Goal: Task Accomplishment & Management: Complete application form

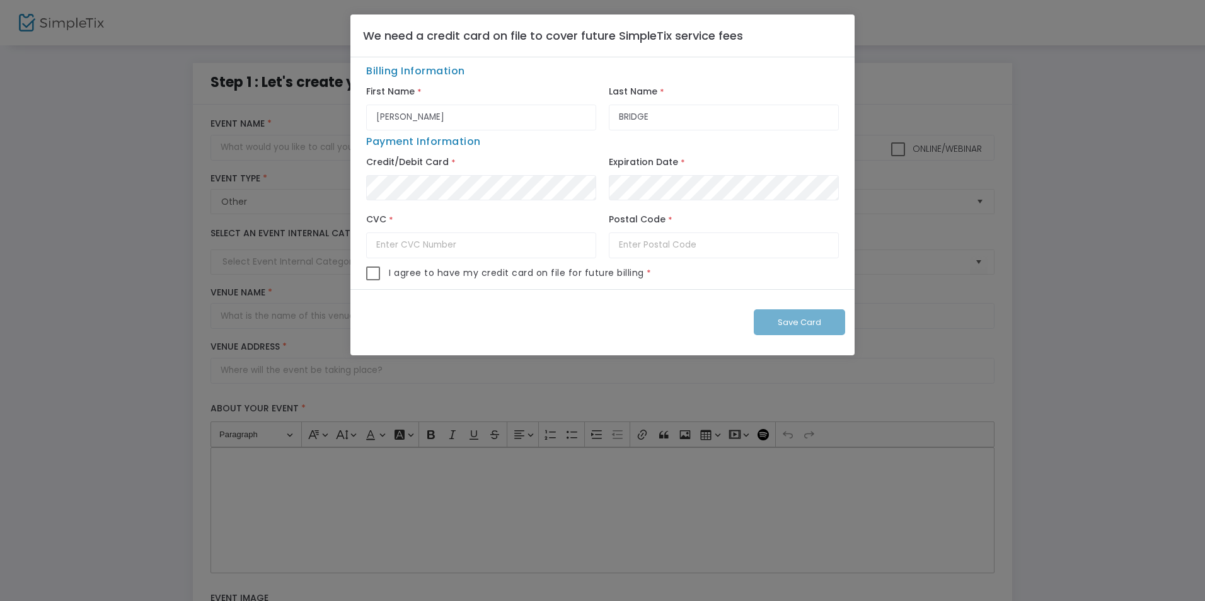
click at [493, 166] on div "Credit/Debit Card *" at bounding box center [481, 181] width 243 height 55
type input "DY6 0NA"
type input "490"
click at [376, 274] on span at bounding box center [373, 274] width 14 height 14
click at [373, 280] on input "checkbox" at bounding box center [372, 280] width 1 height 1
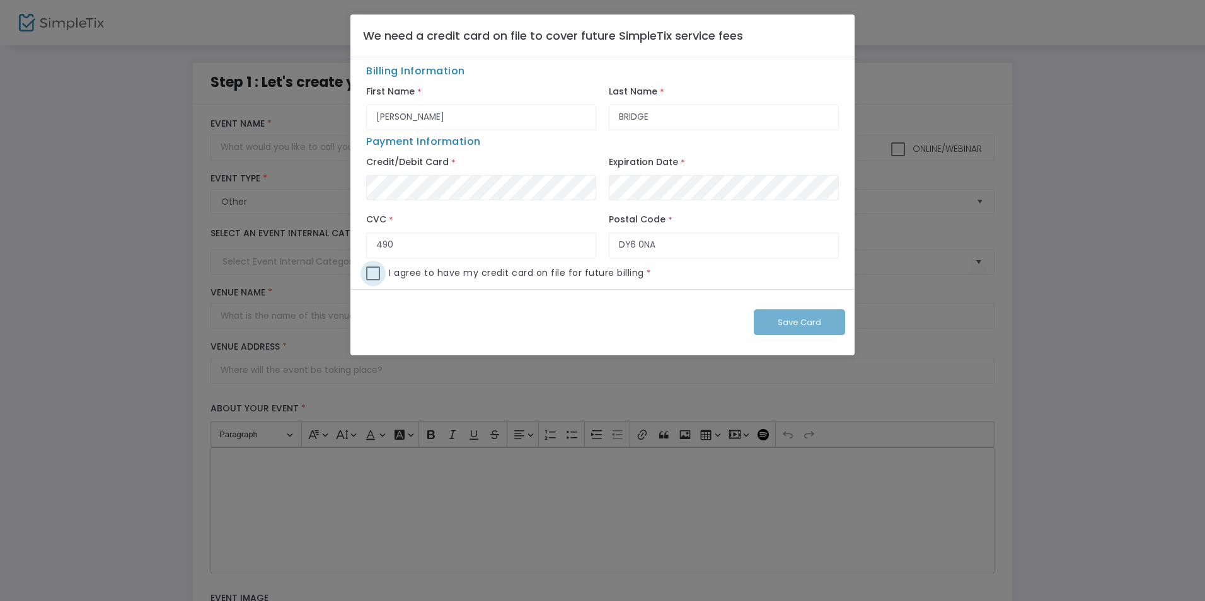
checkbox input "true"
click at [812, 316] on span "Save Card" at bounding box center [799, 322] width 43 height 12
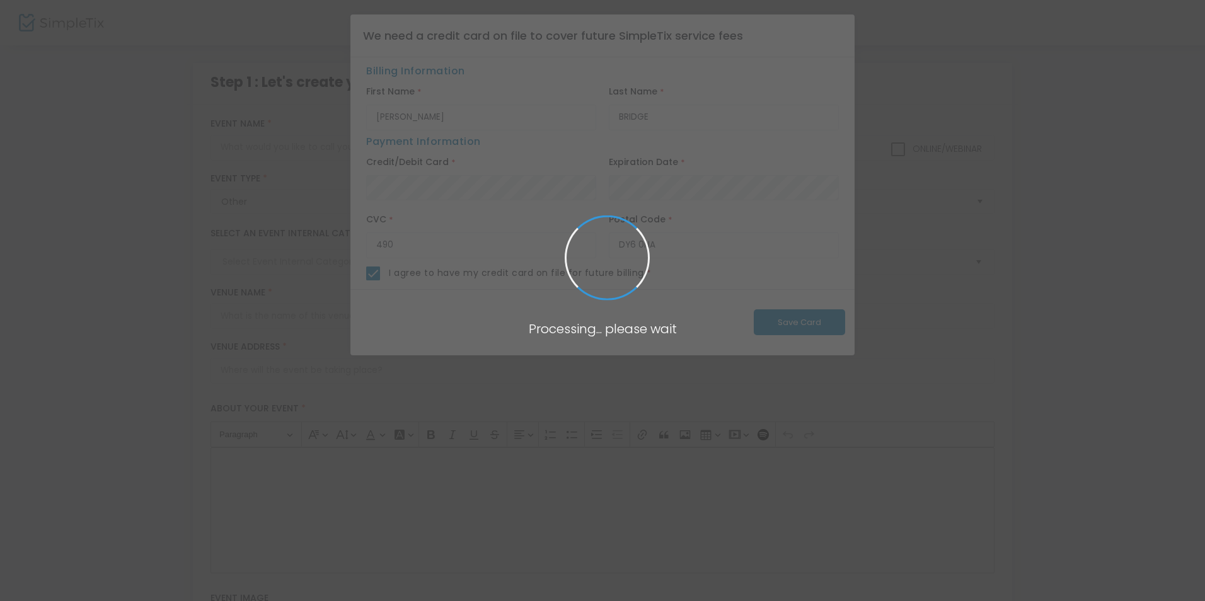
checkbox input "false"
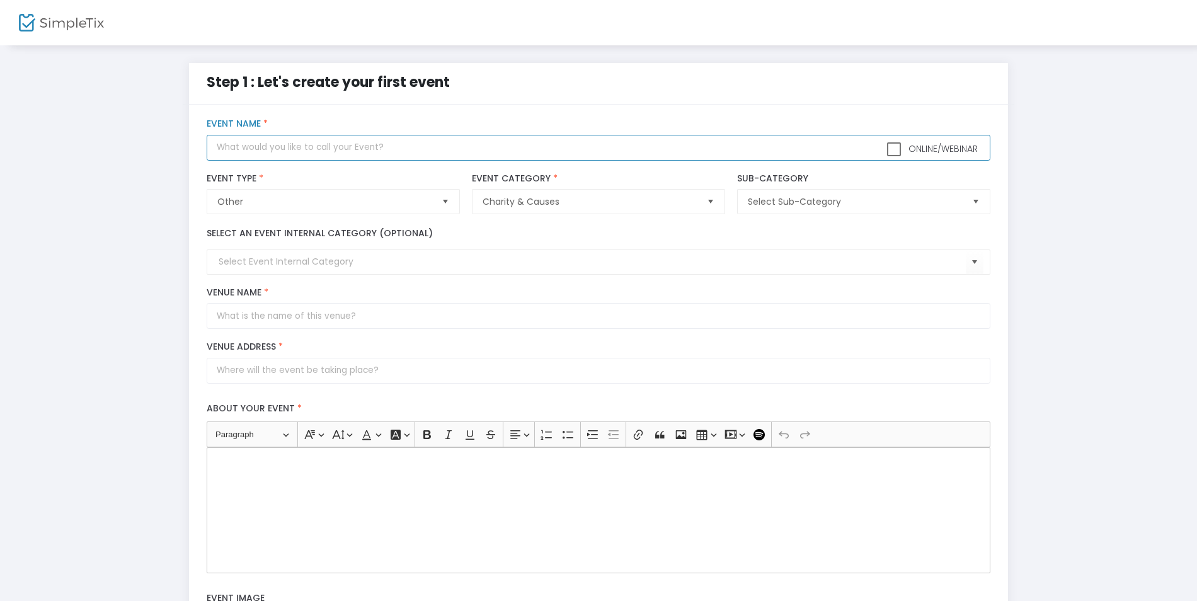
click at [359, 146] on input "text" at bounding box center [598, 148] width 783 height 26
type input "T"
type input "Group Test"
click at [548, 305] on input "Venue Name *" at bounding box center [598, 316] width 783 height 26
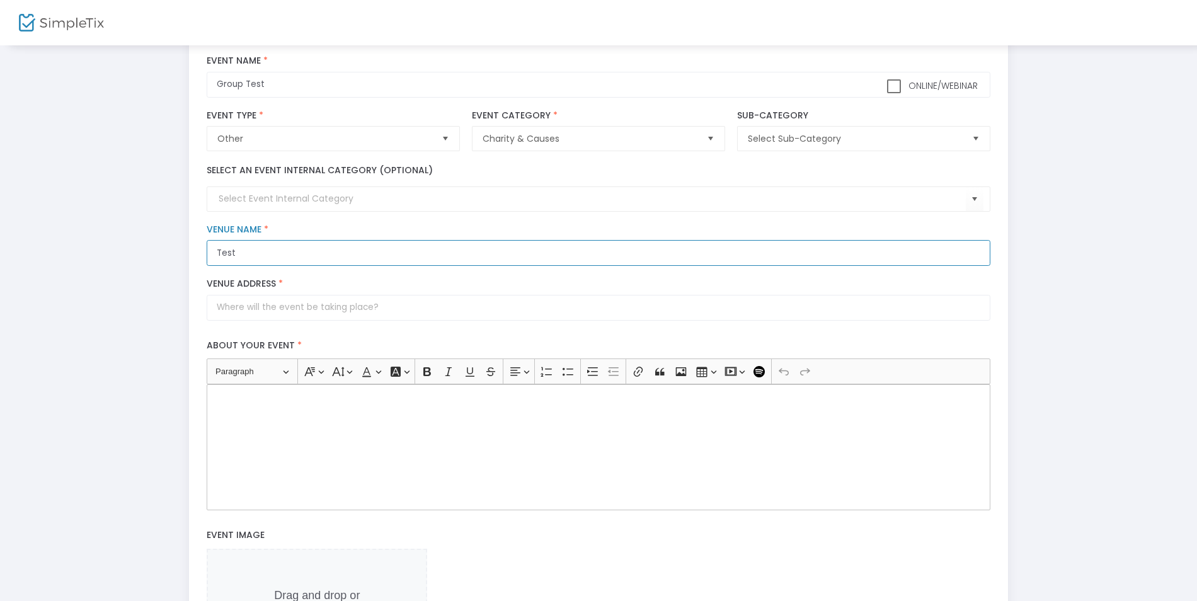
type input "Test"
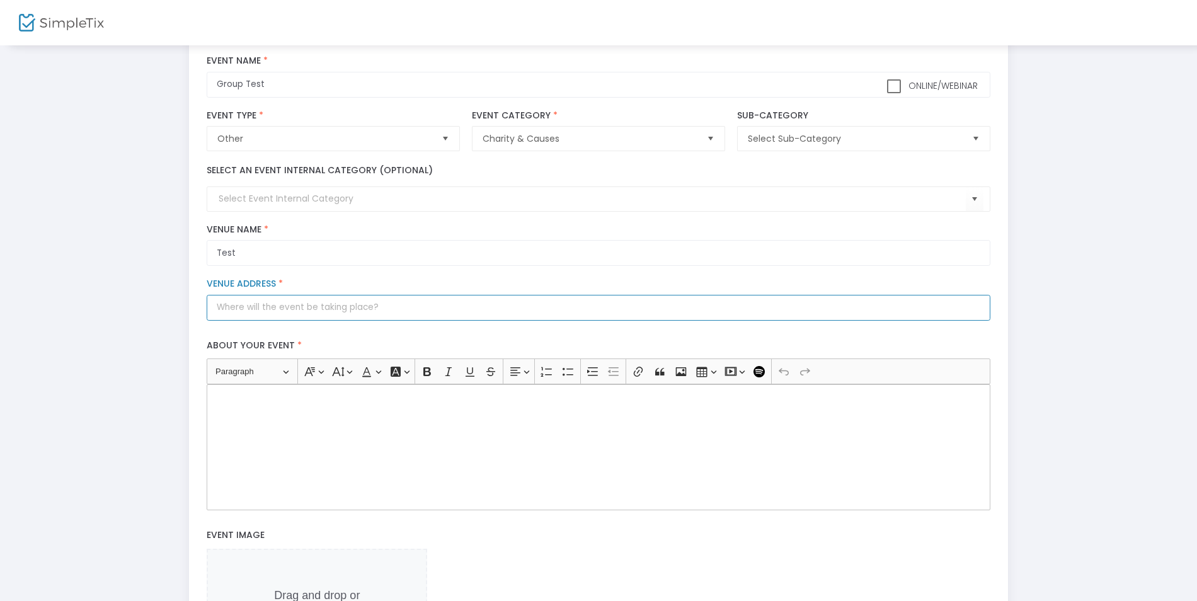
click at [395, 314] on input "Venue Address *" at bounding box center [598, 308] width 783 height 26
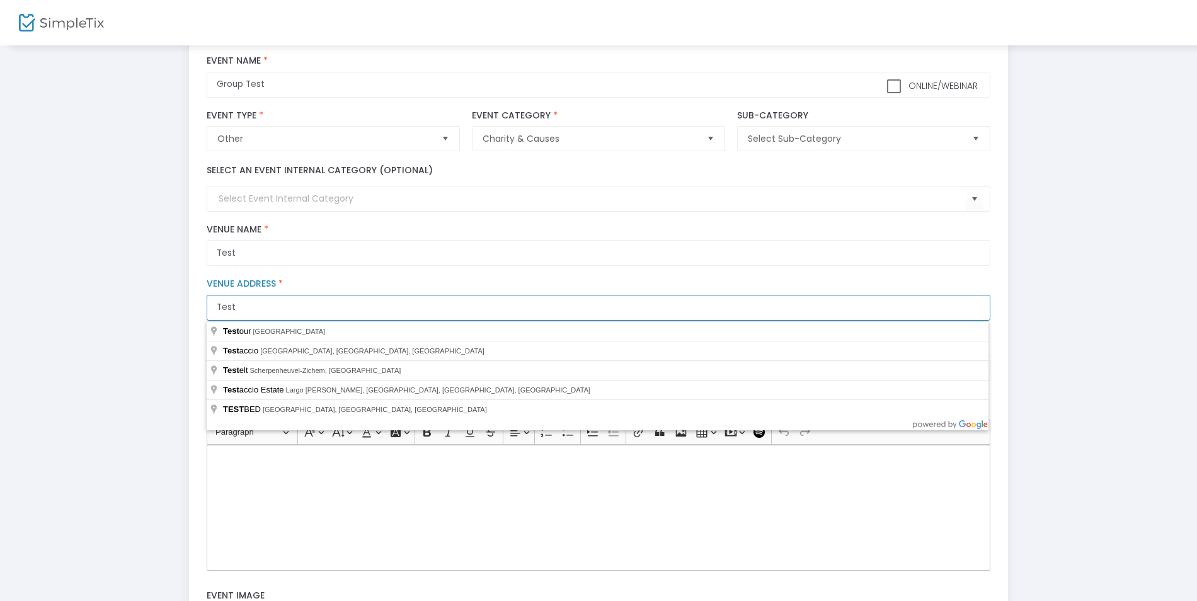
type input "Test"
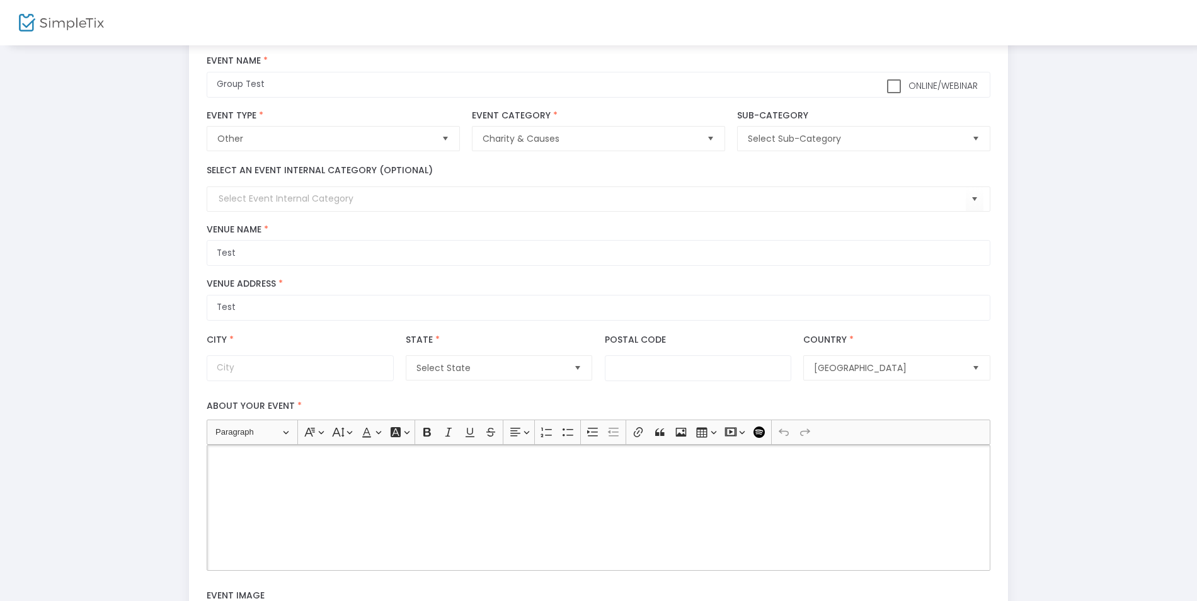
click at [467, 545] on div "Rich Text Editor, main" at bounding box center [598, 508] width 783 height 126
click at [318, 371] on input "City *" at bounding box center [300, 368] width 187 height 26
type input "[PERSON_NAME]"
click at [486, 372] on span "Select State" at bounding box center [490, 368] width 147 height 13
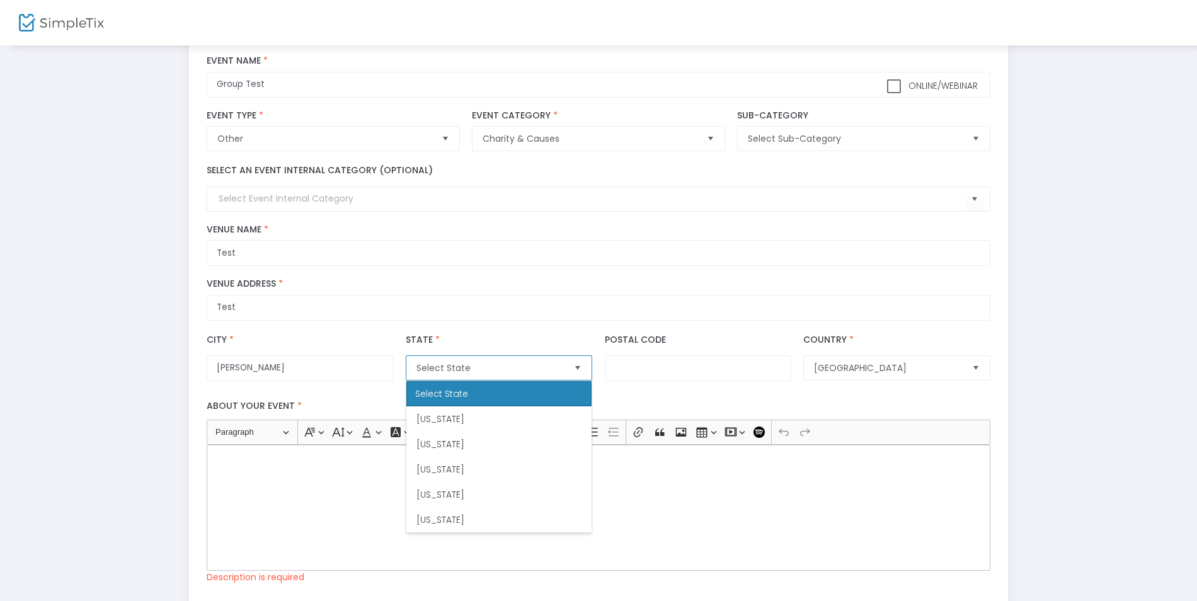
click at [486, 372] on span "Select State" at bounding box center [490, 368] width 147 height 13
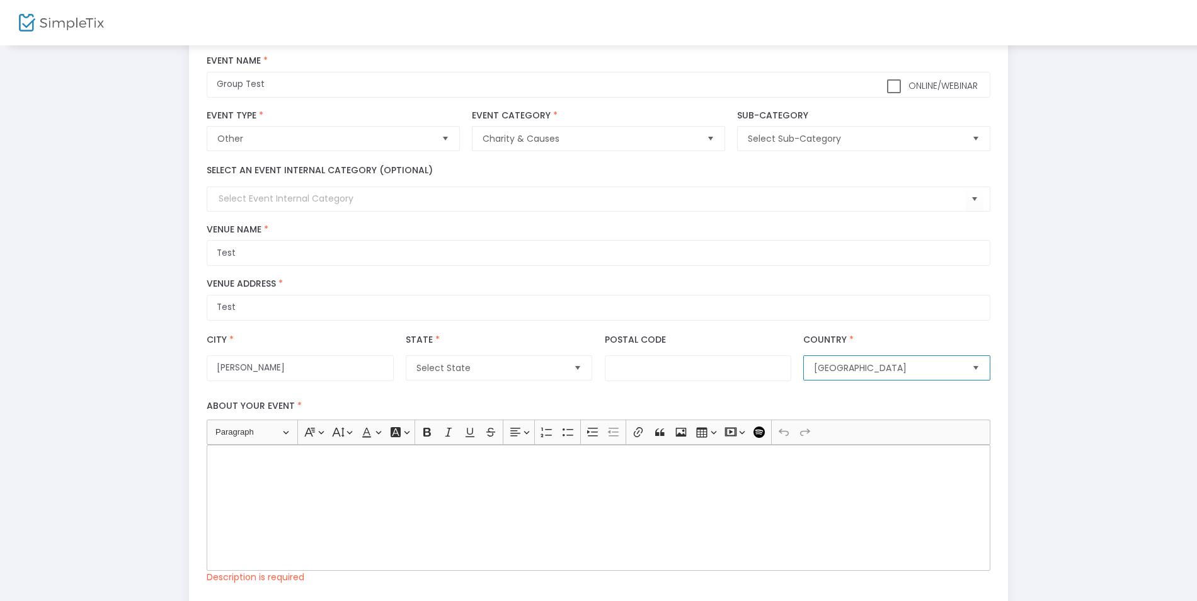
click at [906, 369] on span "[GEOGRAPHIC_DATA]" at bounding box center [887, 368] width 147 height 13
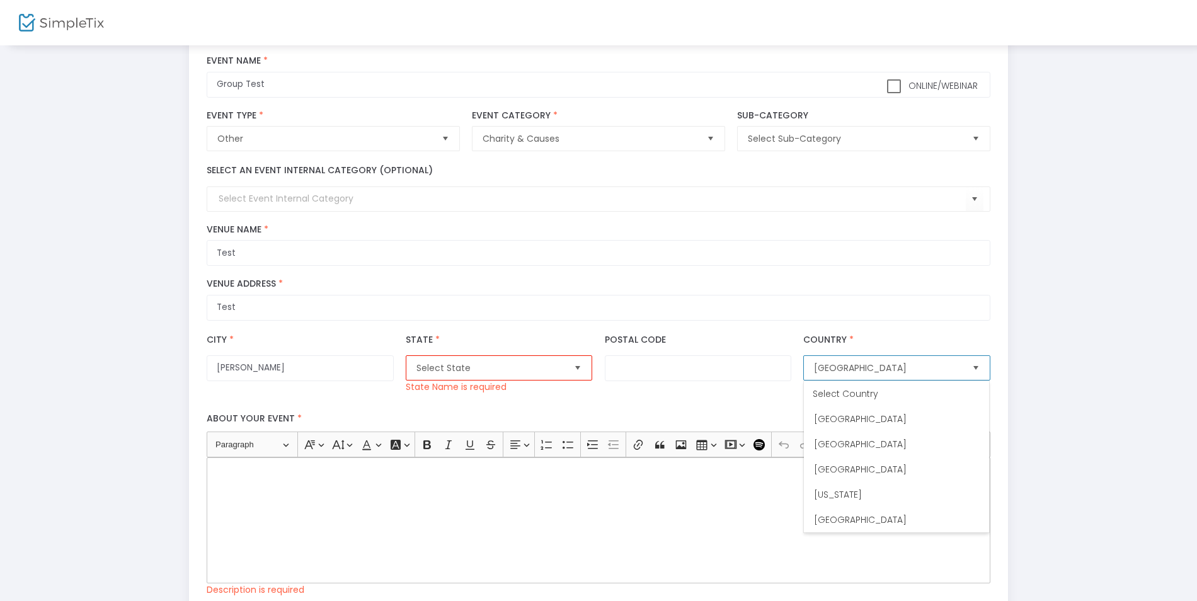
scroll to position [5811, 0]
click at [925, 558] on li "[GEOGRAPHIC_DATA]" at bounding box center [896, 570] width 185 height 25
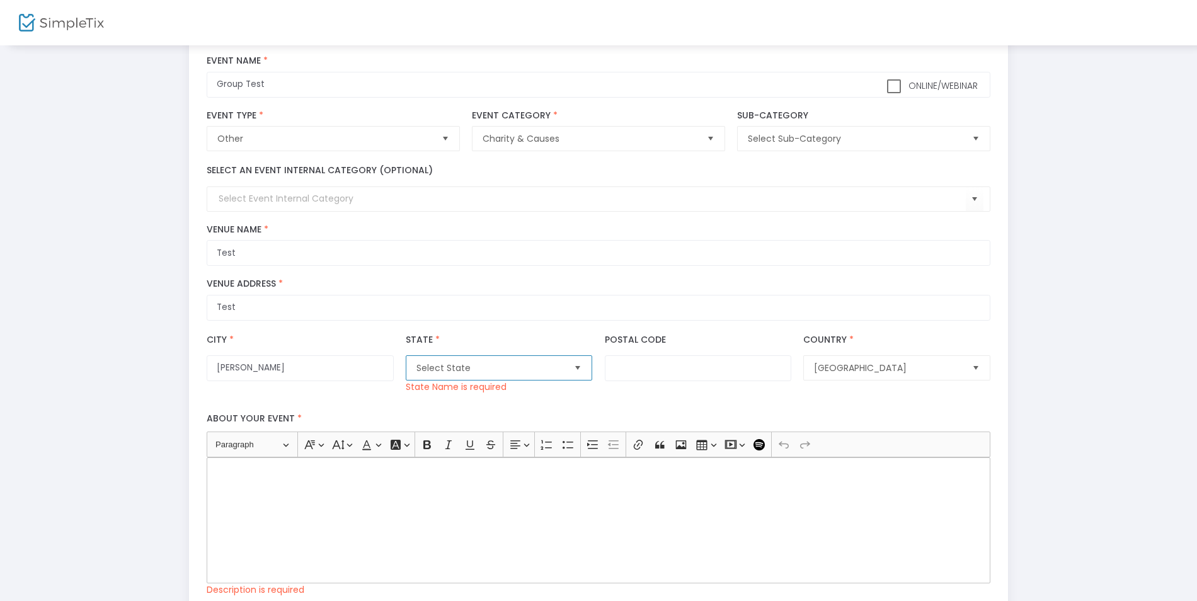
click at [568, 364] on span "Select State" at bounding box center [491, 368] width 158 height 24
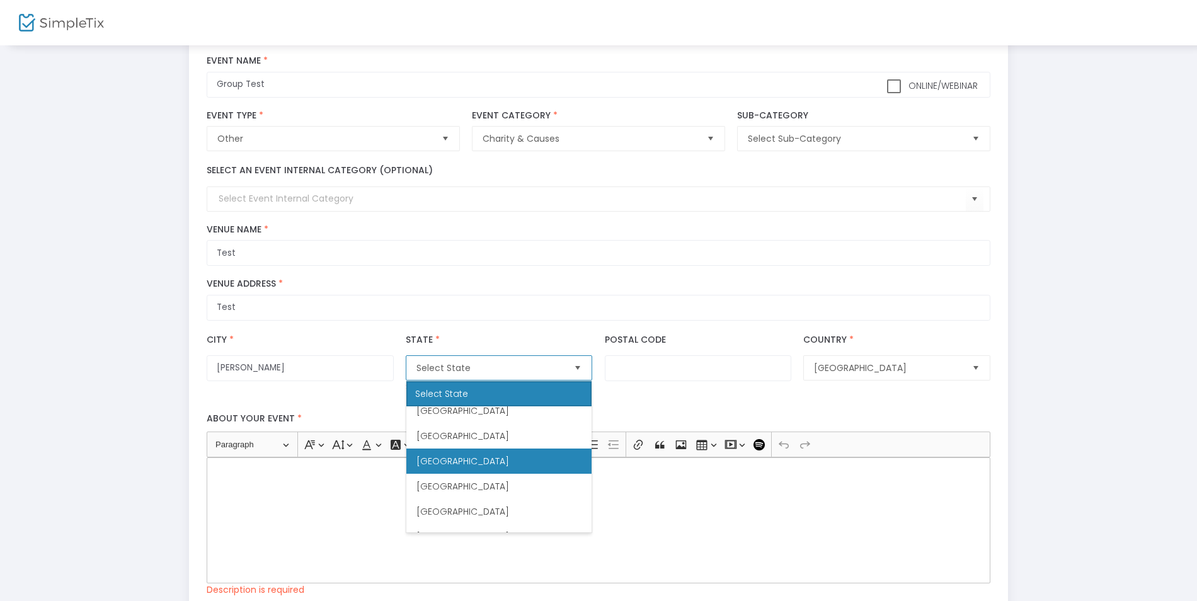
scroll to position [2458, 0]
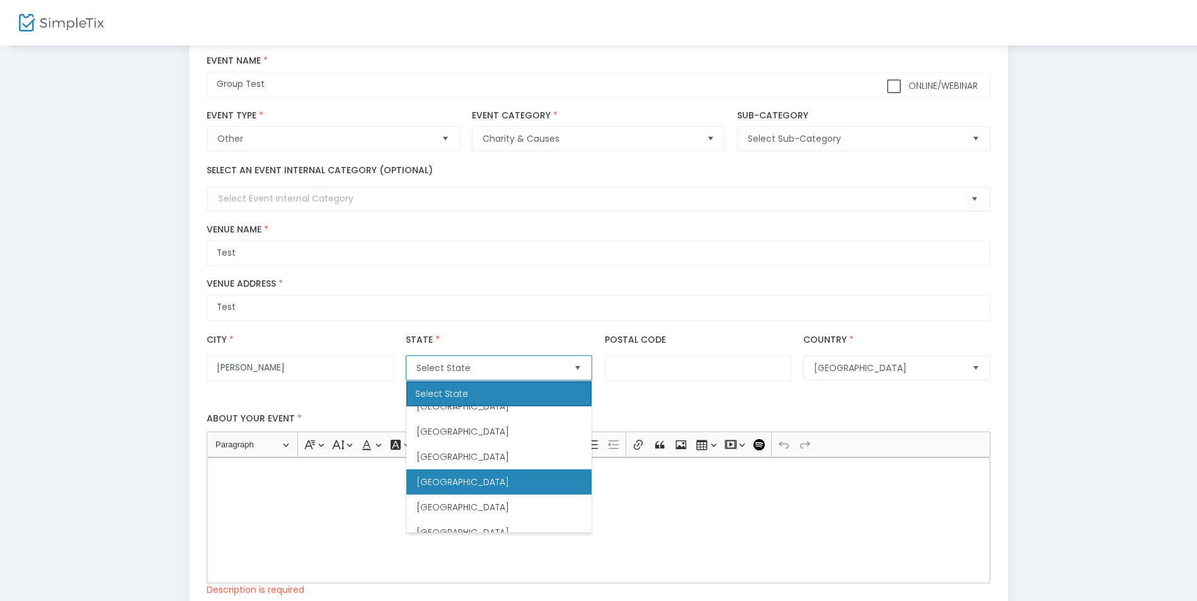
click at [517, 430] on li "[GEOGRAPHIC_DATA]" at bounding box center [498, 431] width 185 height 25
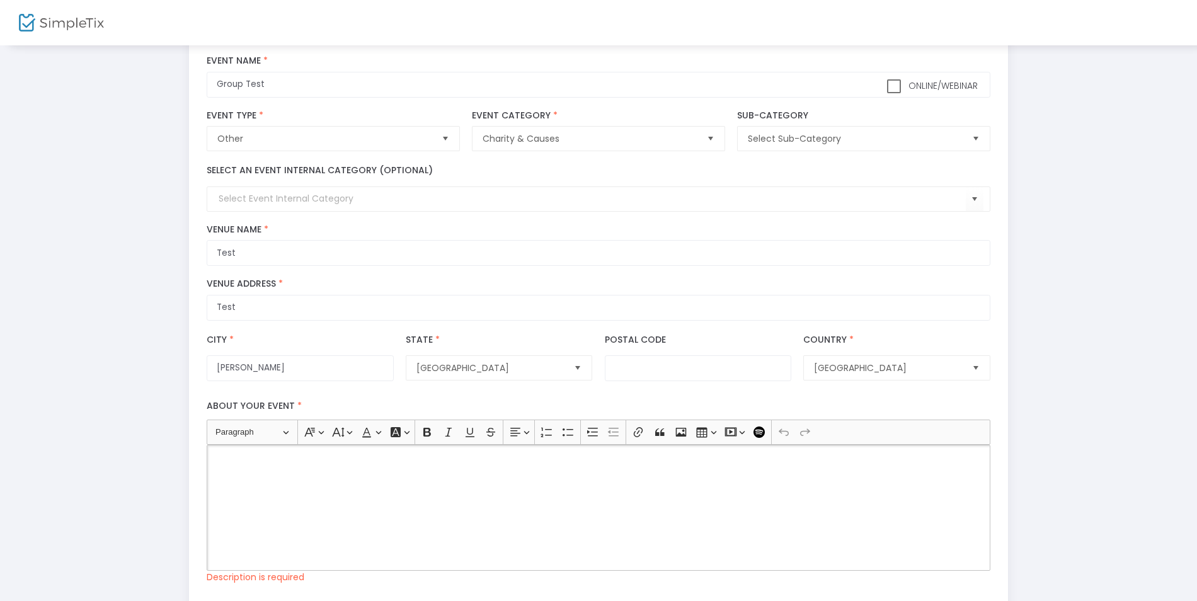
click at [413, 487] on div "Rich Text Editor, main" at bounding box center [598, 508] width 783 height 126
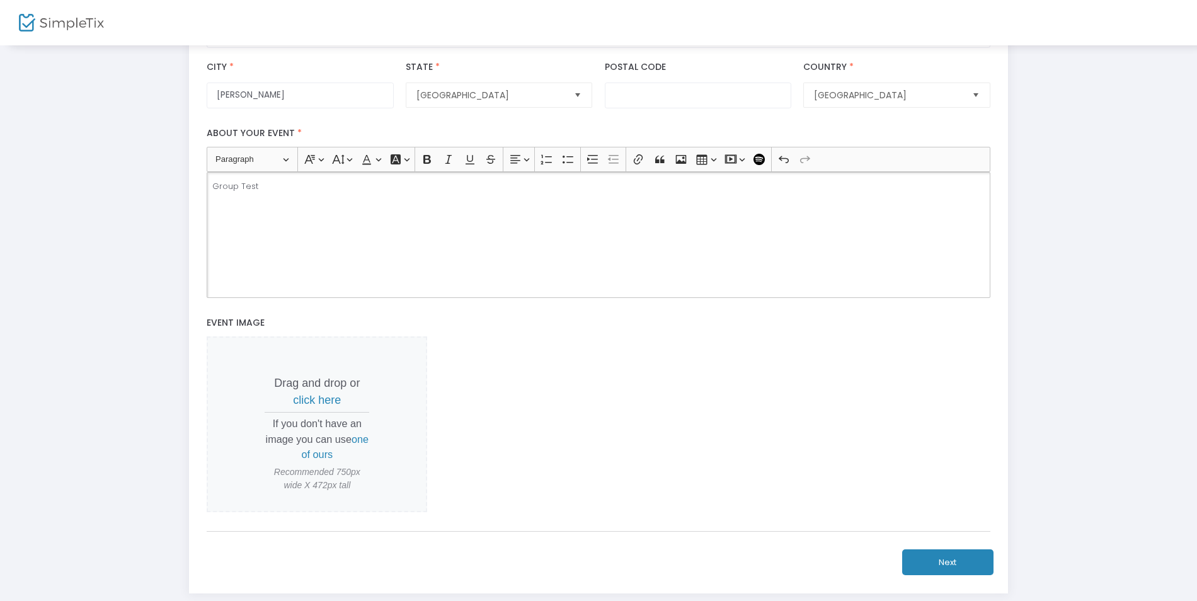
scroll to position [378, 0]
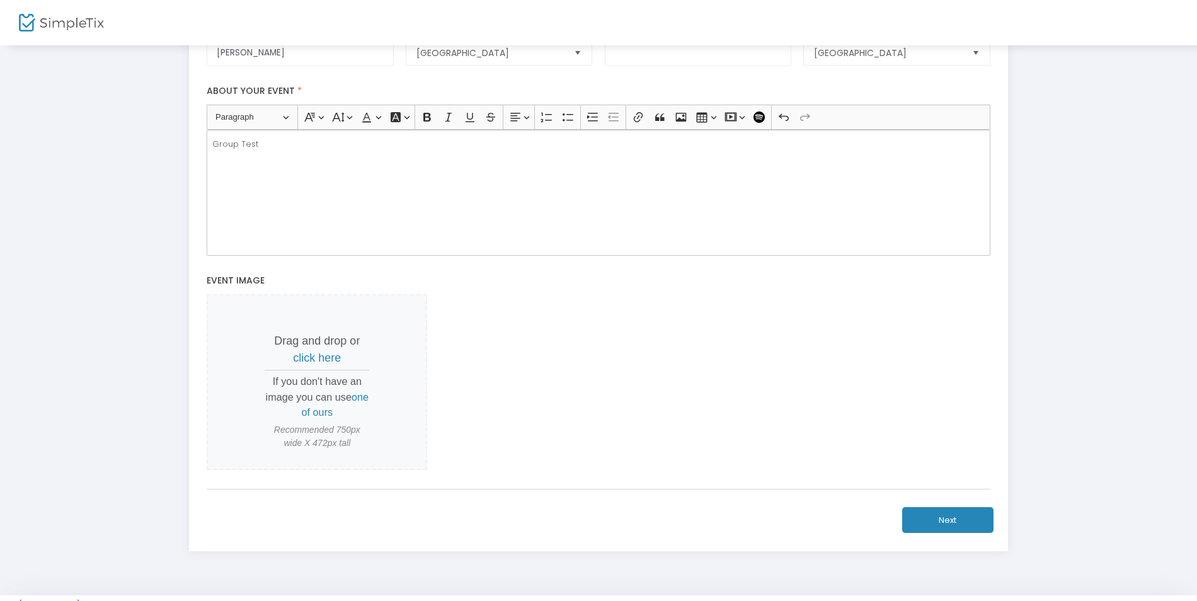
click at [309, 410] on span "one of ours" at bounding box center [335, 404] width 67 height 26
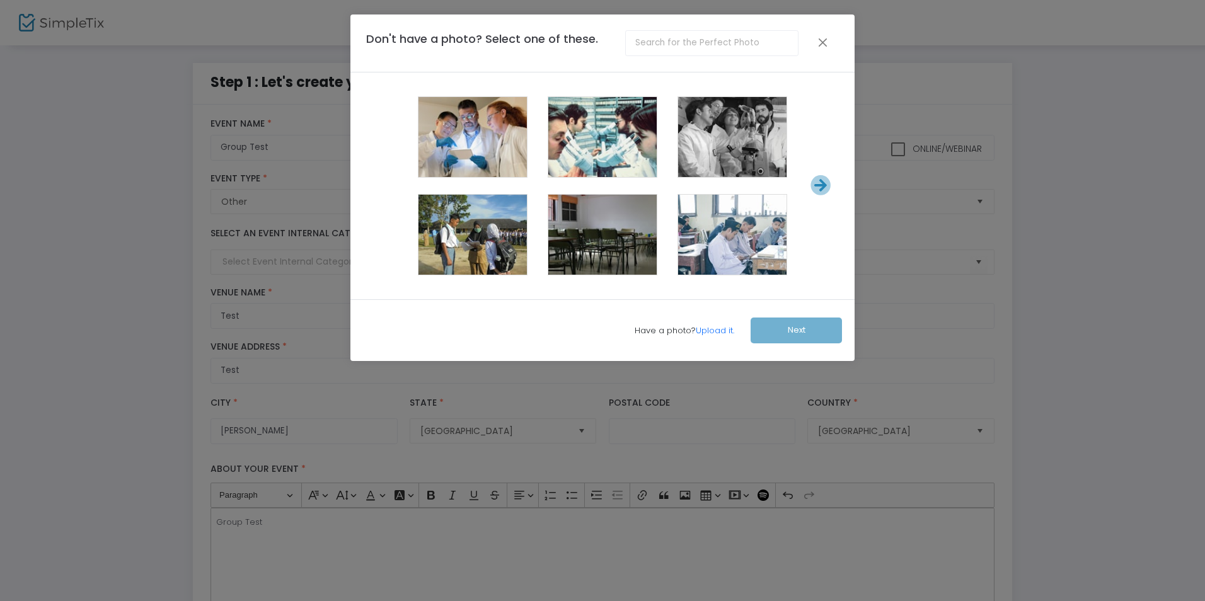
click at [615, 132] on span at bounding box center [602, 138] width 50 height 50
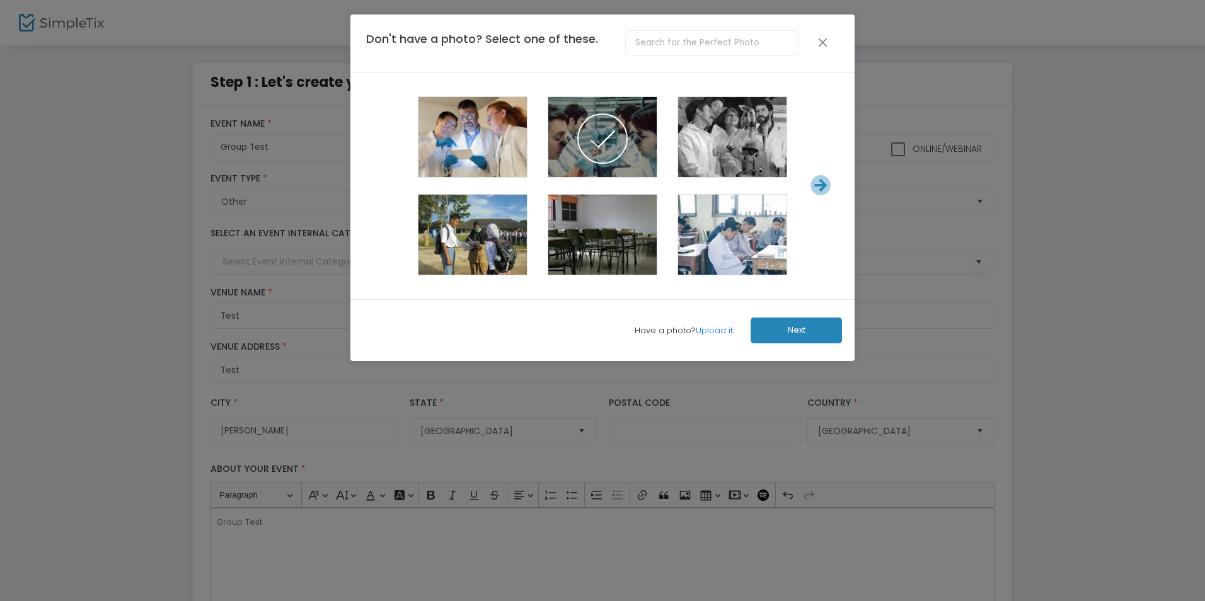
click at [790, 324] on button "Next" at bounding box center [796, 331] width 91 height 26
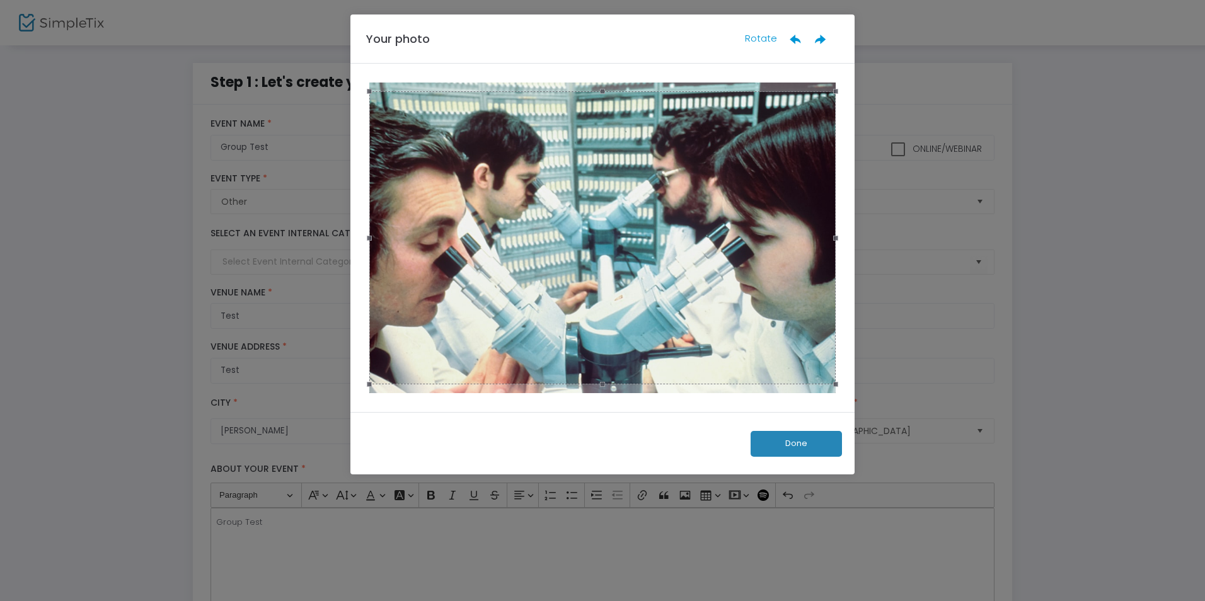
click at [801, 441] on button "Done" at bounding box center [796, 444] width 91 height 26
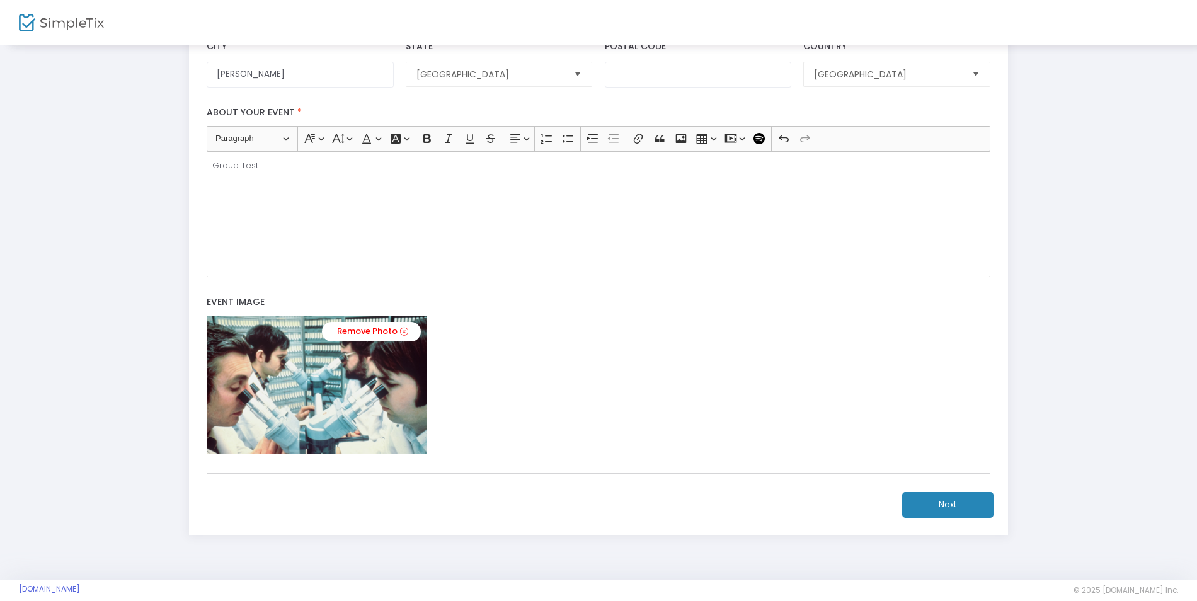
scroll to position [373, 0]
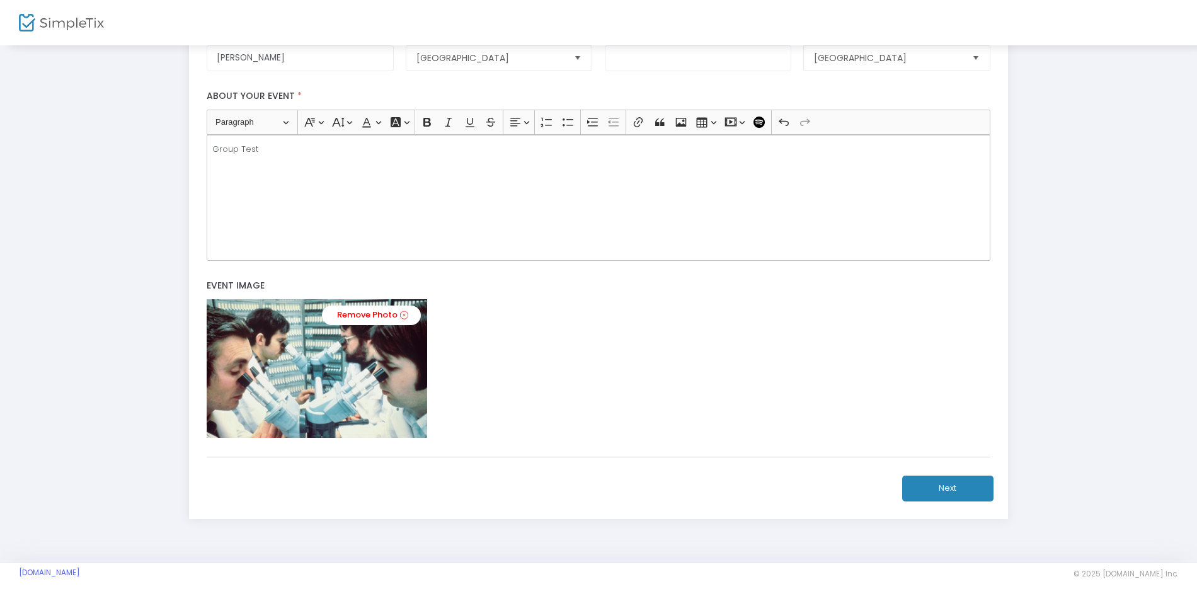
click at [935, 478] on button "Next" at bounding box center [947, 489] width 91 height 26
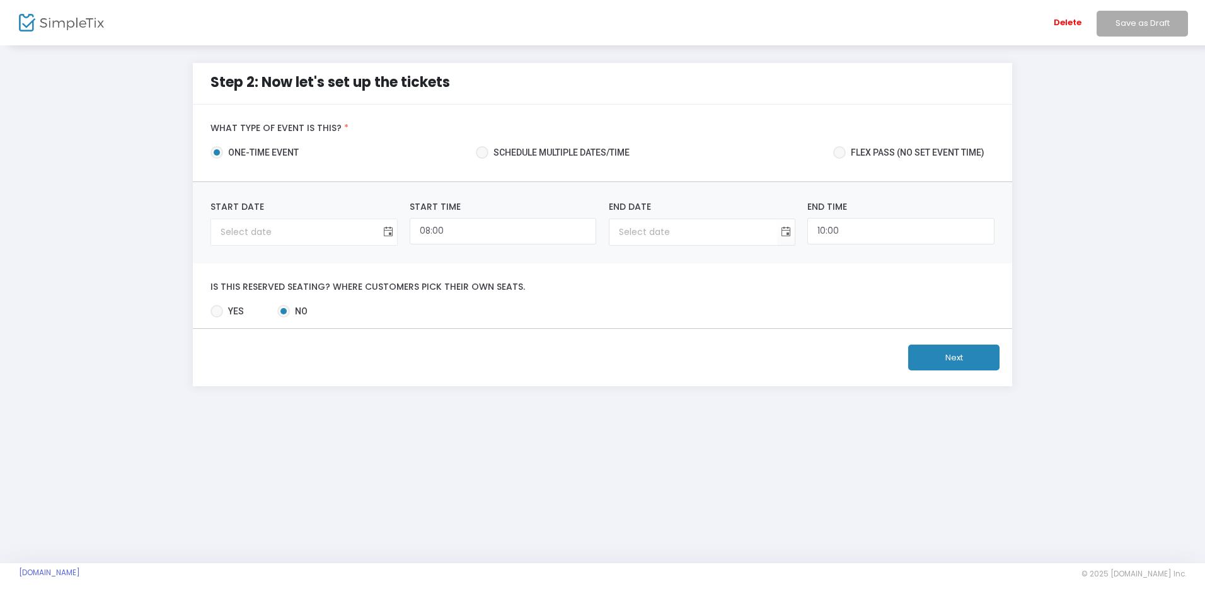
click at [390, 231] on span "Toggle calendar" at bounding box center [387, 232] width 21 height 21
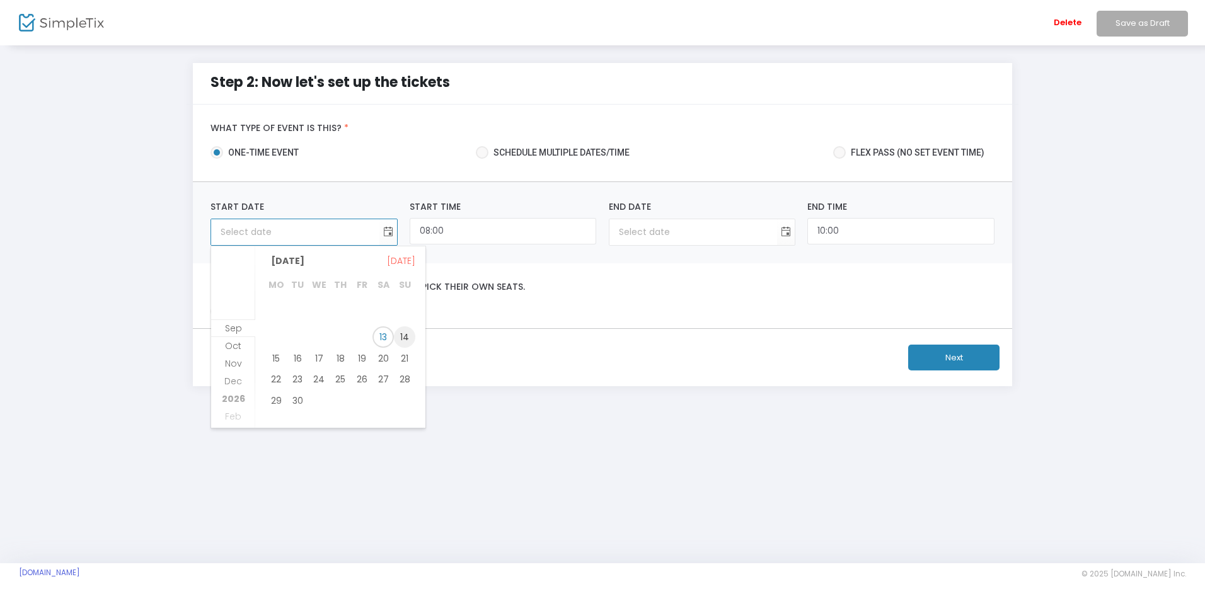
click at [408, 339] on span "14" at bounding box center [404, 336] width 21 height 21
type input "[DATE]"
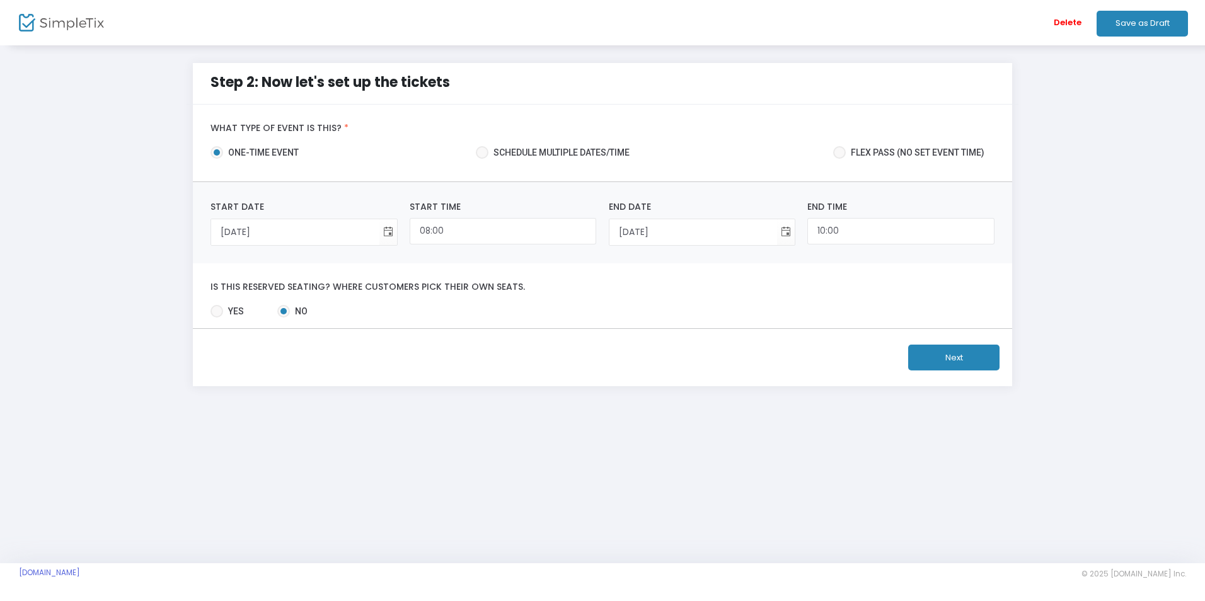
click at [935, 363] on button "Next" at bounding box center [953, 358] width 91 height 26
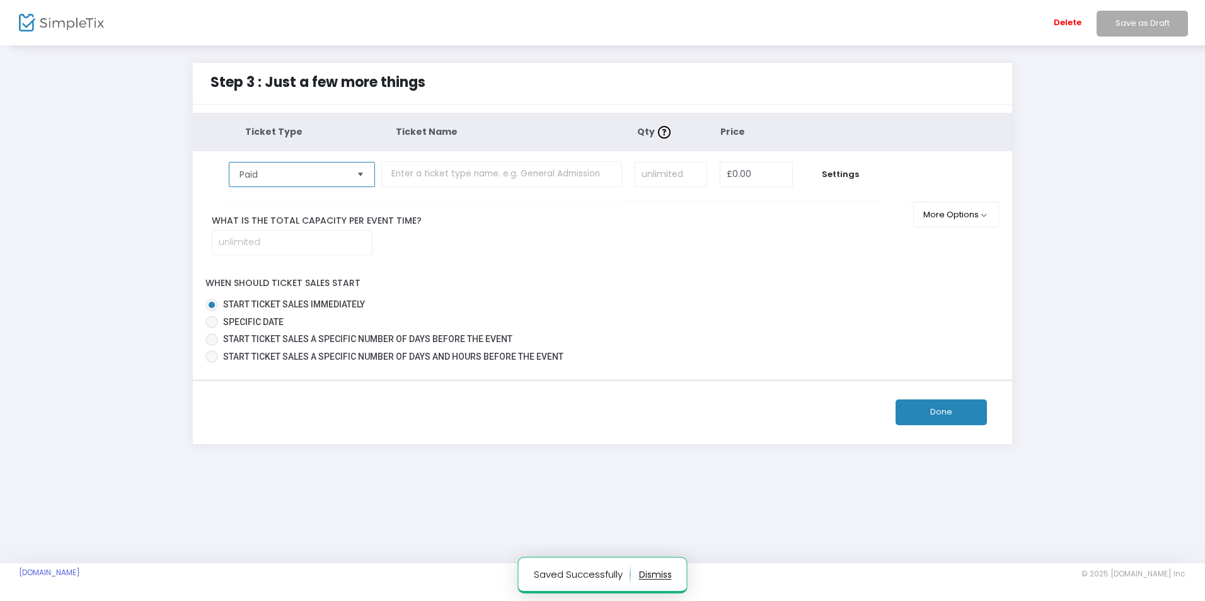
click at [326, 165] on span "Paid" at bounding box center [292, 175] width 117 height 24
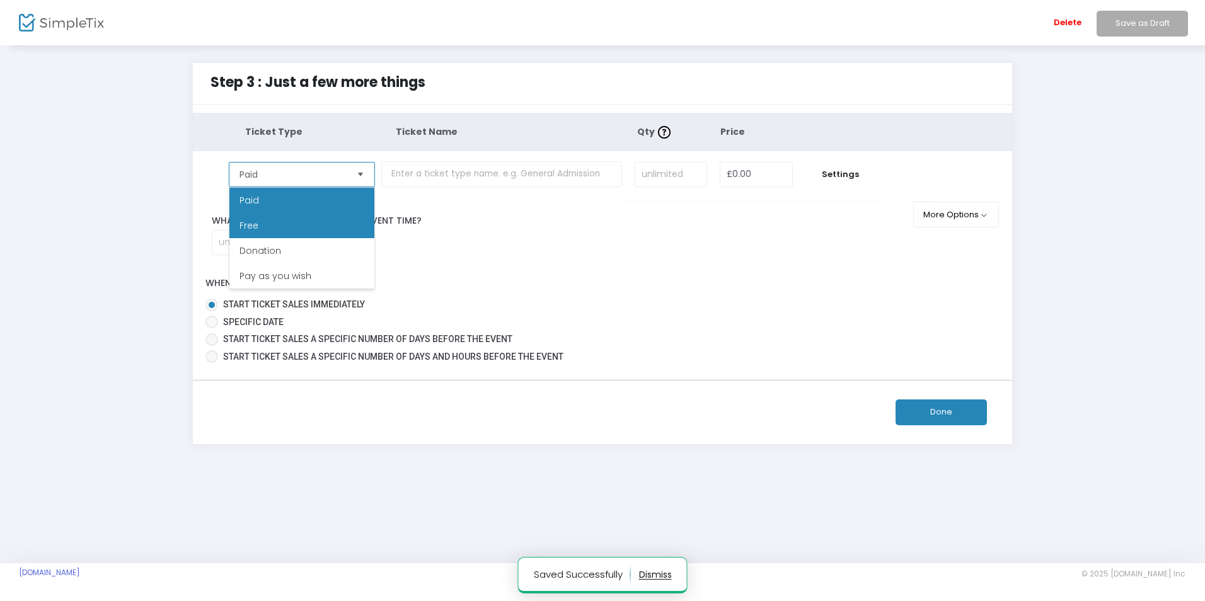
click at [331, 234] on li "Free" at bounding box center [301, 225] width 145 height 25
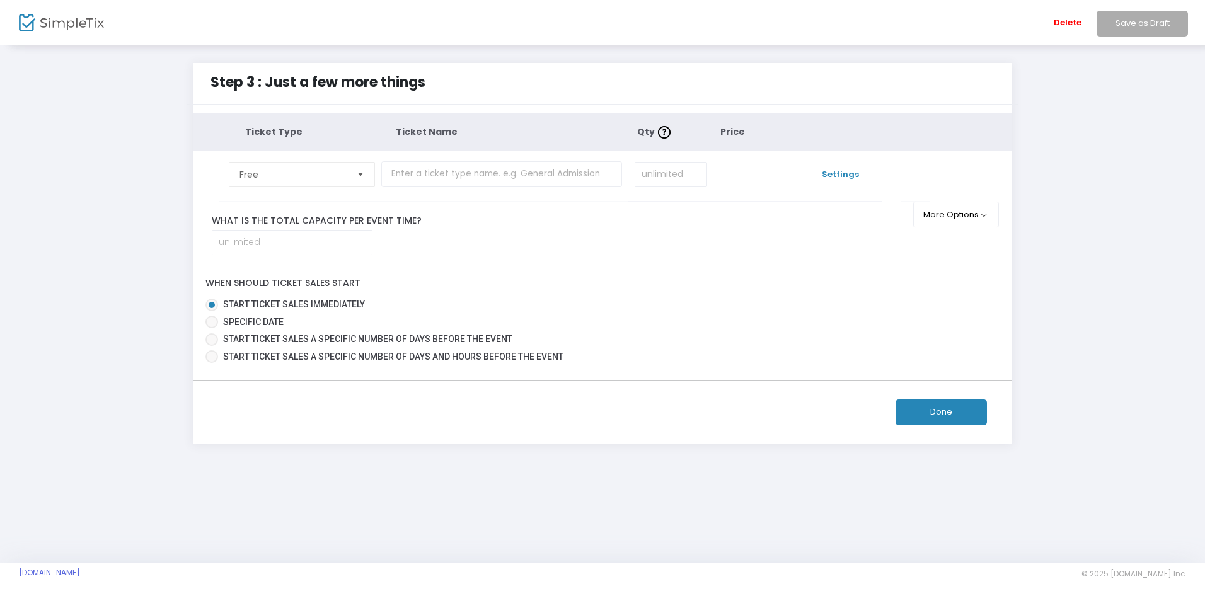
click at [841, 168] on span "Settings" at bounding box center [840, 174] width 71 height 13
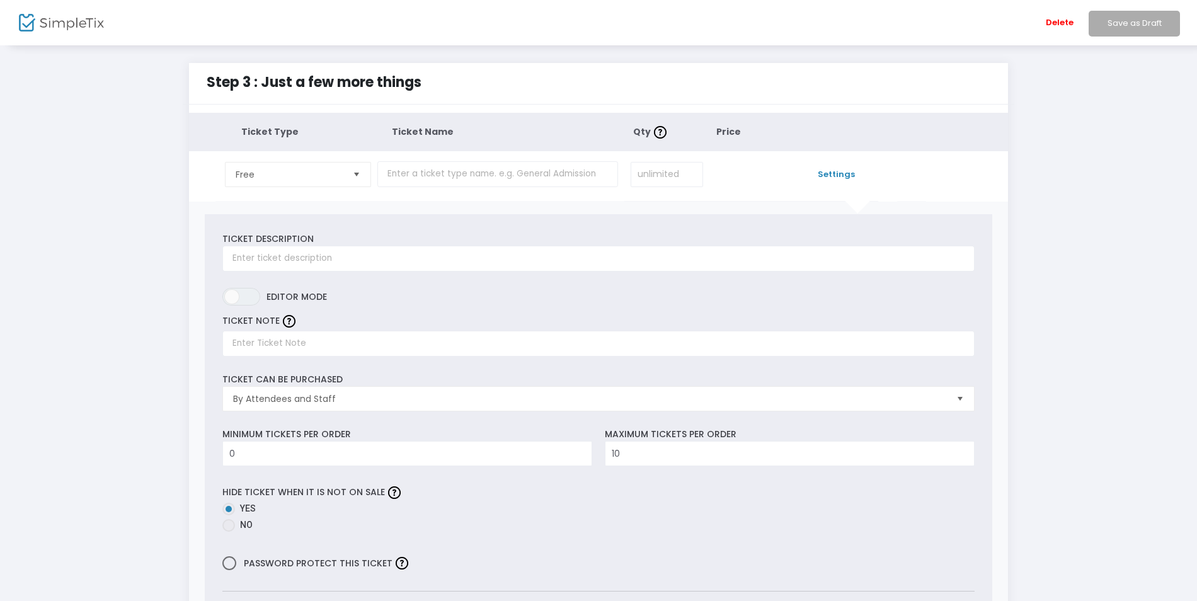
scroll to position [63, 0]
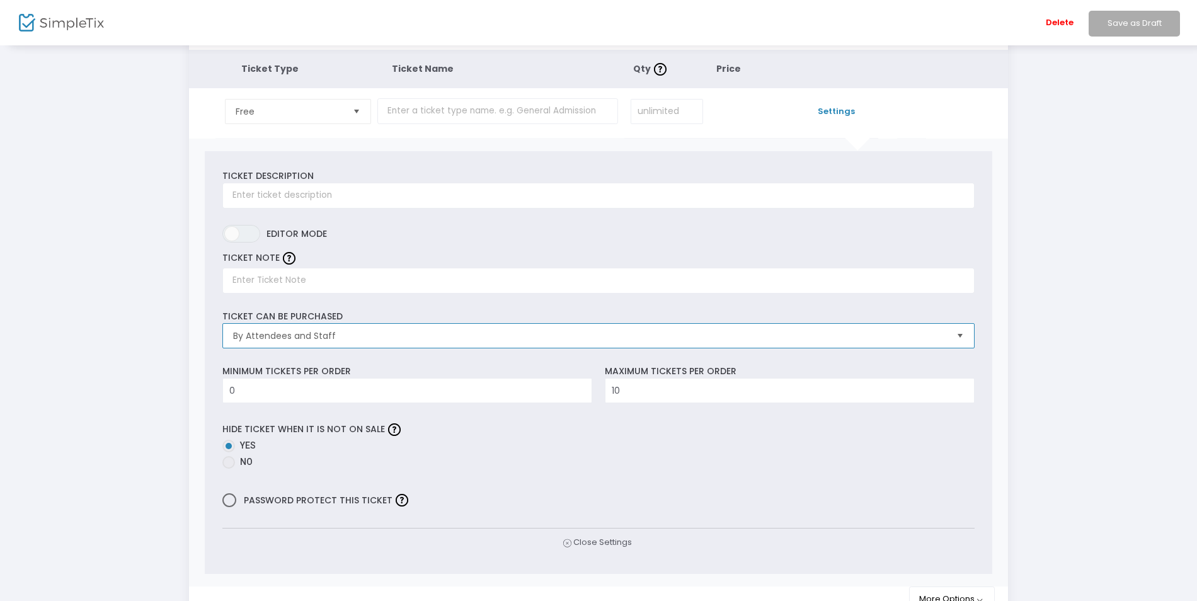
click at [383, 336] on span "By Attendees and Staff" at bounding box center [589, 336] width 713 height 13
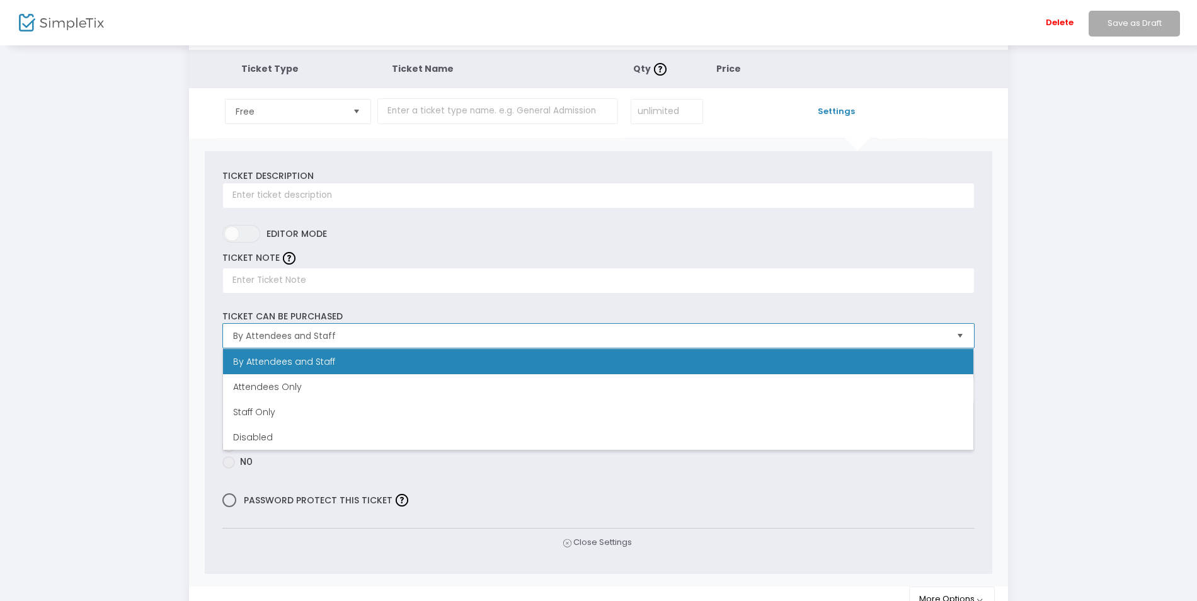
click at [383, 336] on span "By Attendees and Staff" at bounding box center [589, 336] width 713 height 13
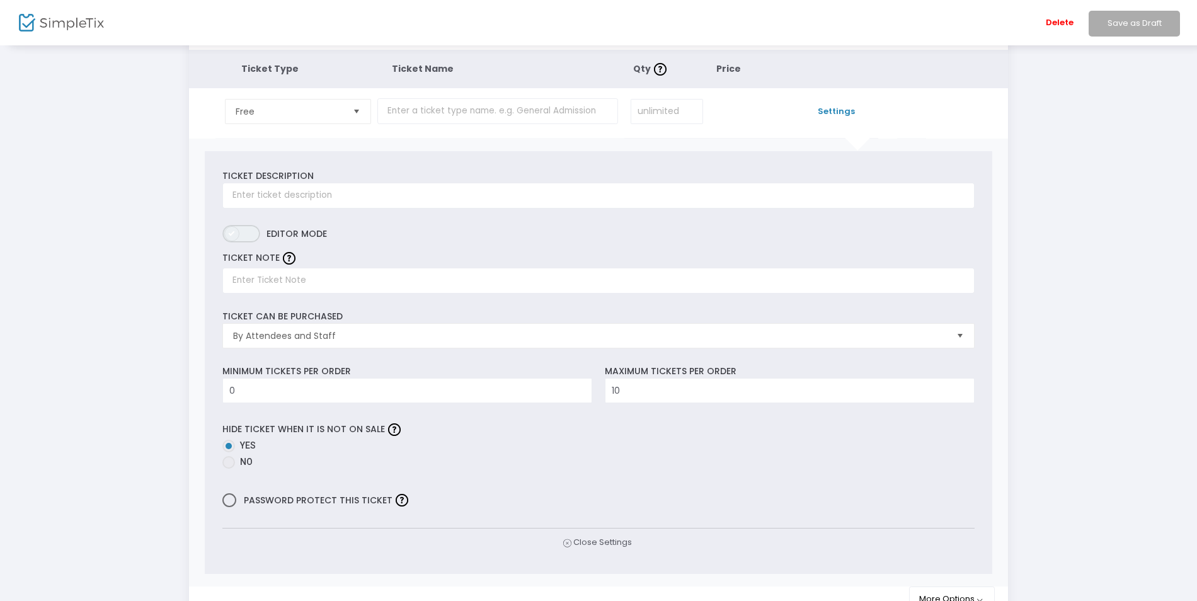
click at [251, 233] on span "ON OFF" at bounding box center [241, 234] width 38 height 18
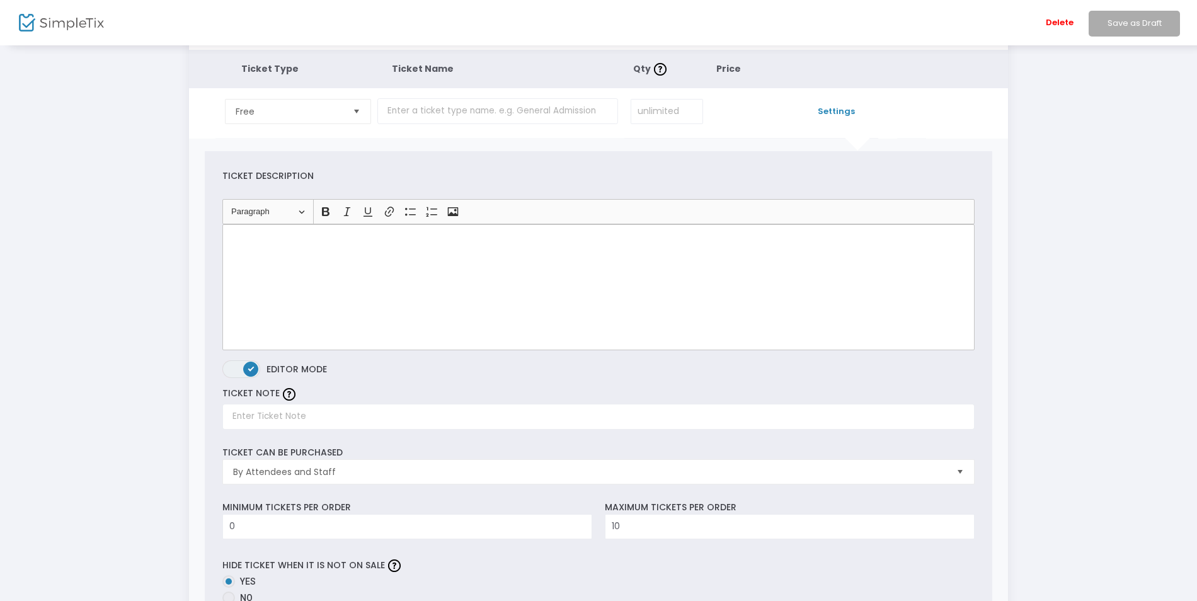
click at [232, 371] on span "ON OFF" at bounding box center [241, 369] width 38 height 18
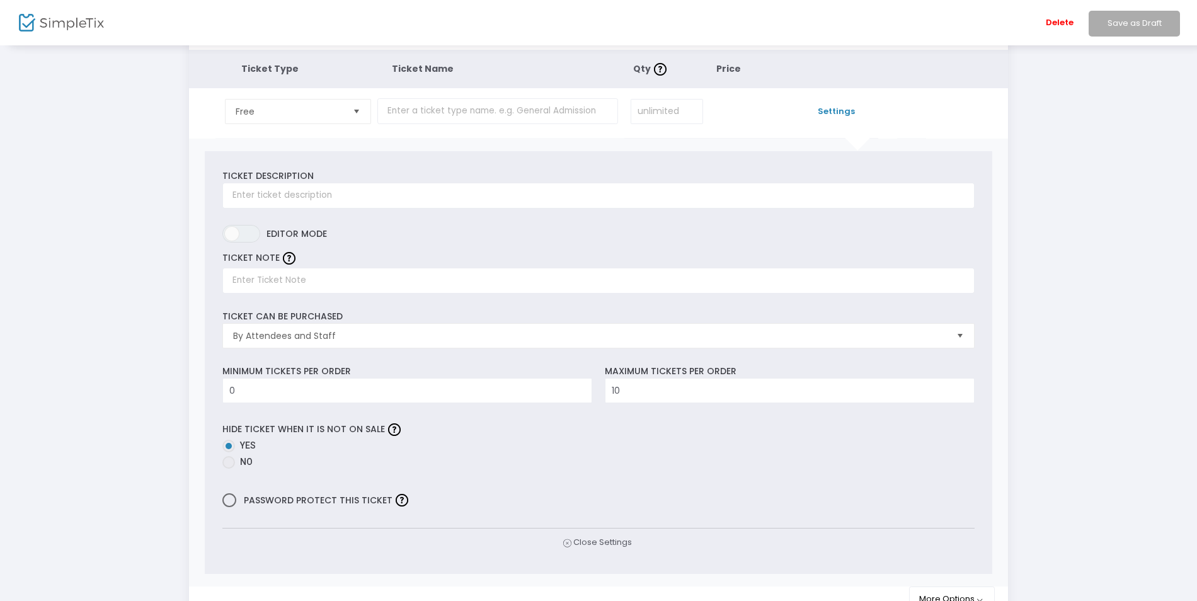
click at [844, 115] on span "Settings" at bounding box center [837, 111] width 71 height 13
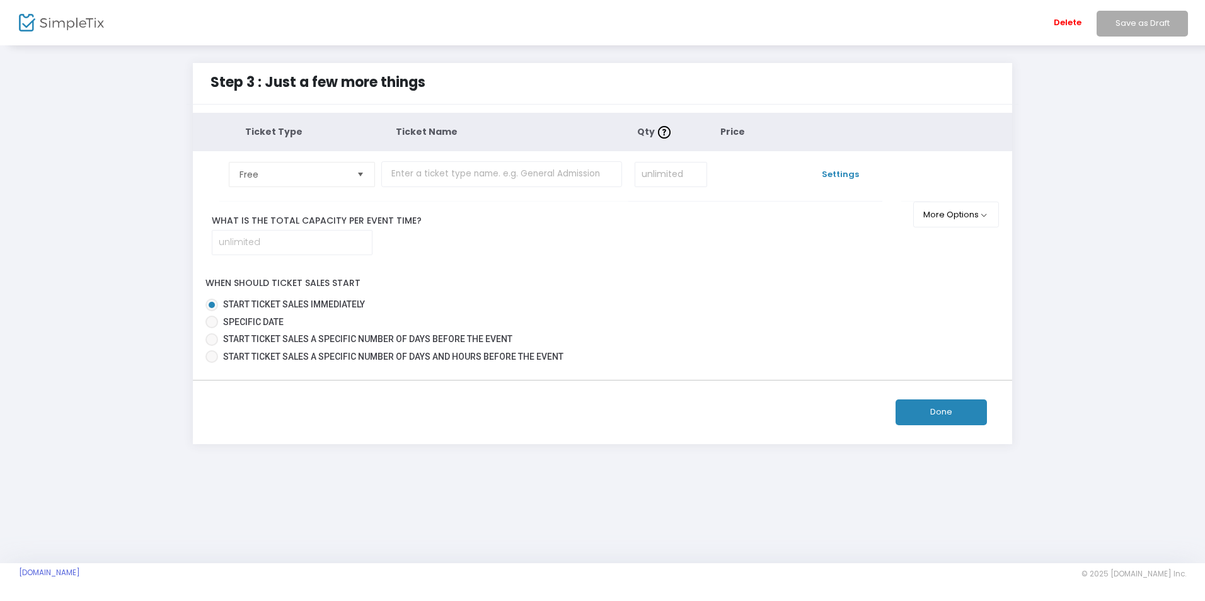
click at [841, 170] on span "Settings" at bounding box center [840, 174] width 71 height 13
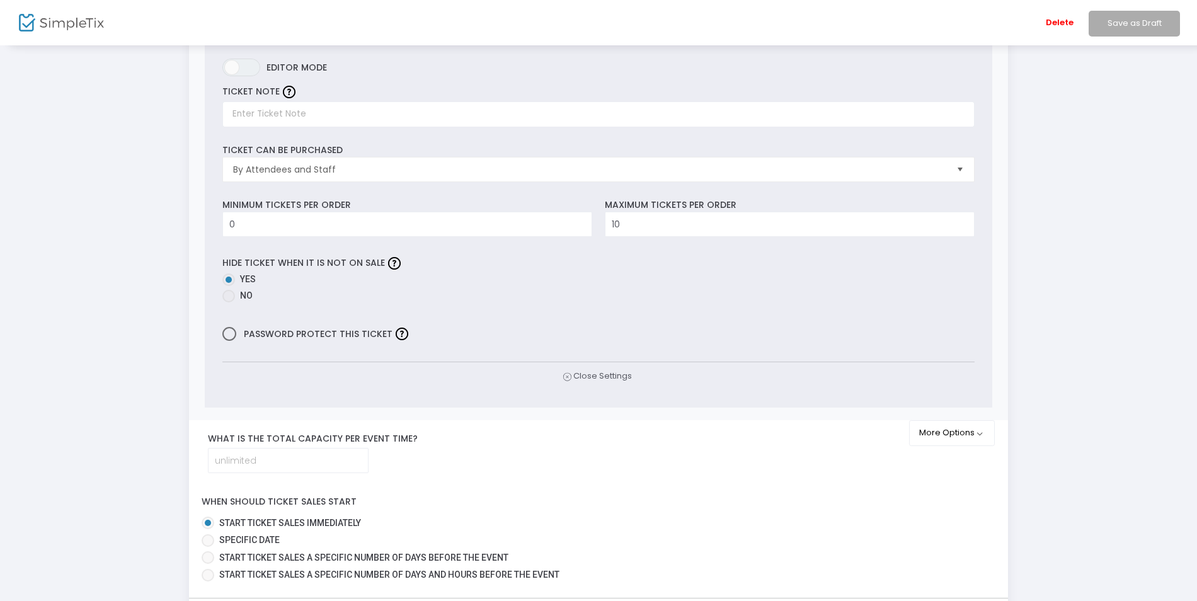
scroll to position [252, 0]
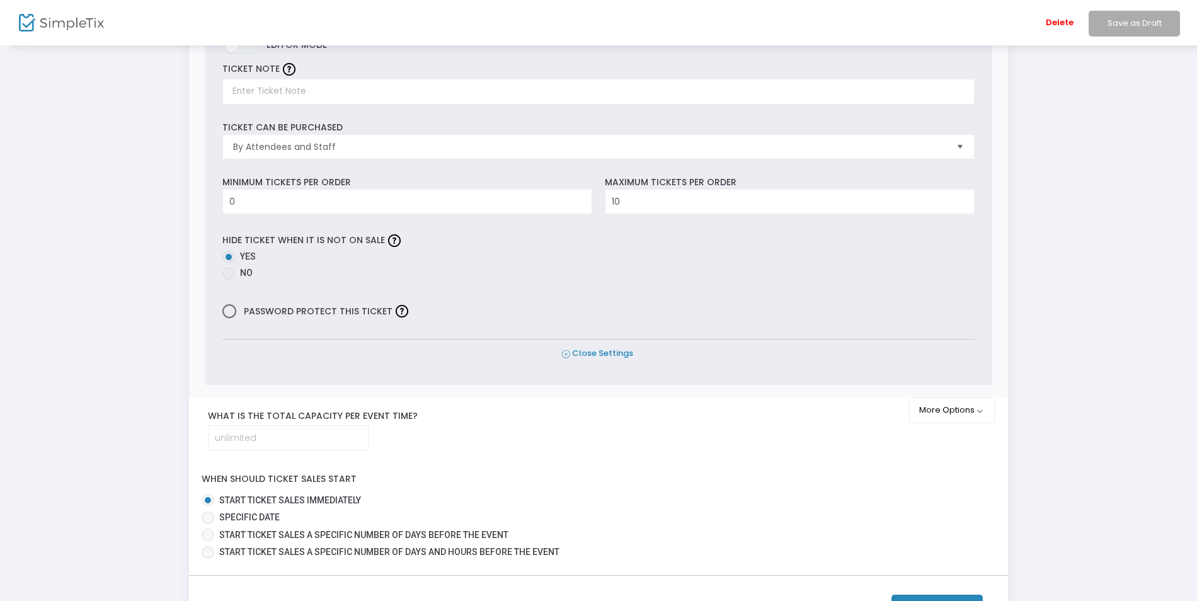
click at [566, 355] on icon at bounding box center [566, 355] width 8 height 12
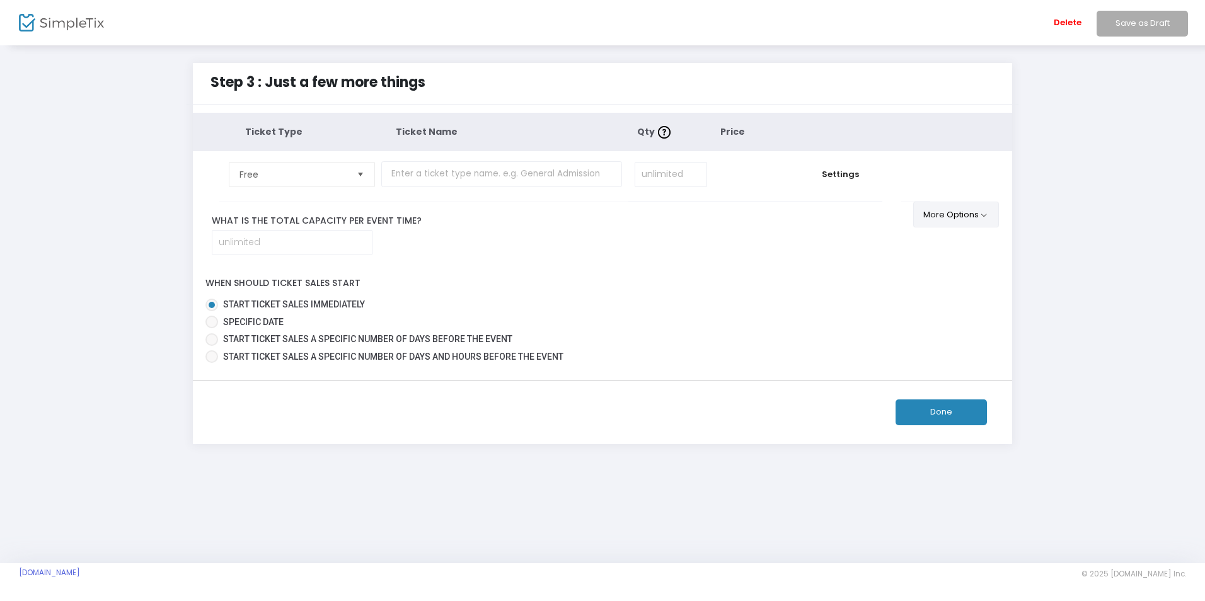
click at [982, 212] on button "More Options" at bounding box center [956, 215] width 86 height 26
click at [666, 176] on input at bounding box center [670, 175] width 71 height 24
type input "5"
click at [521, 181] on input "text" at bounding box center [501, 174] width 241 height 26
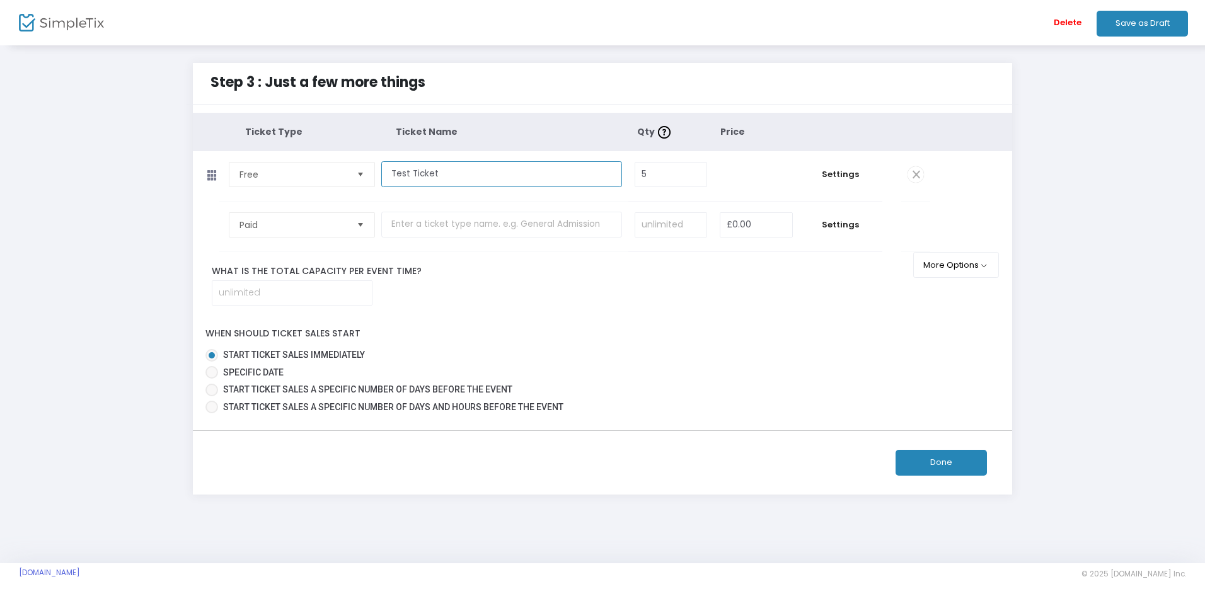
type input "Test Ticket"
click at [642, 343] on div "When should ticket sales start Start ticket sales immediately Specific Date Sta…" at bounding box center [603, 368] width 832 height 100
click at [931, 458] on button "Done" at bounding box center [941, 463] width 91 height 26
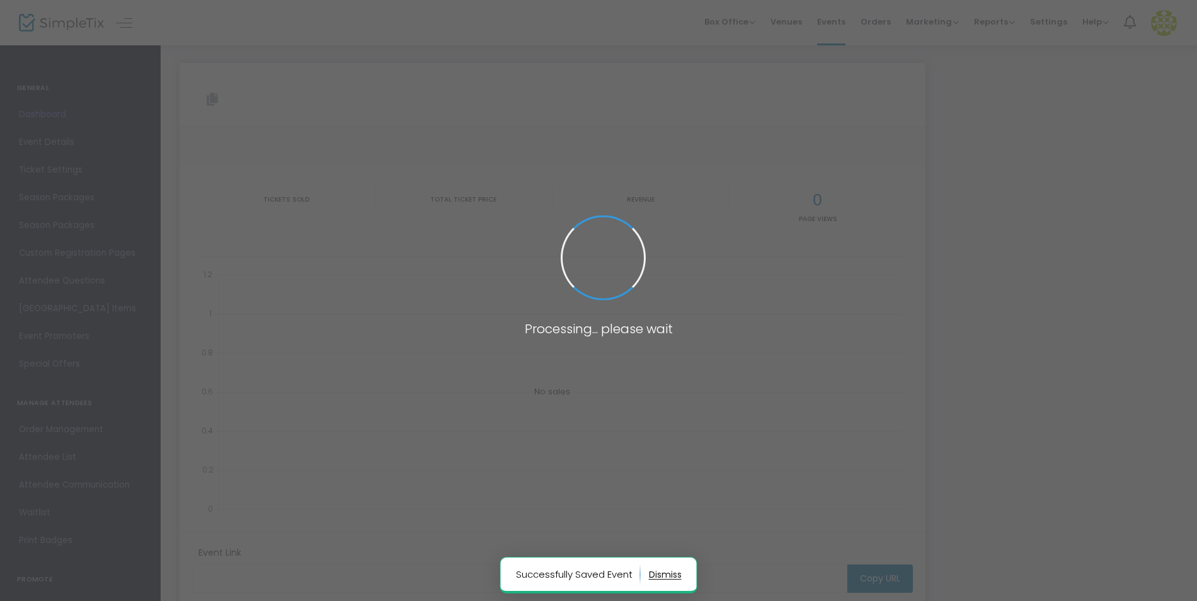
type input "[URL][DOMAIN_NAME]"
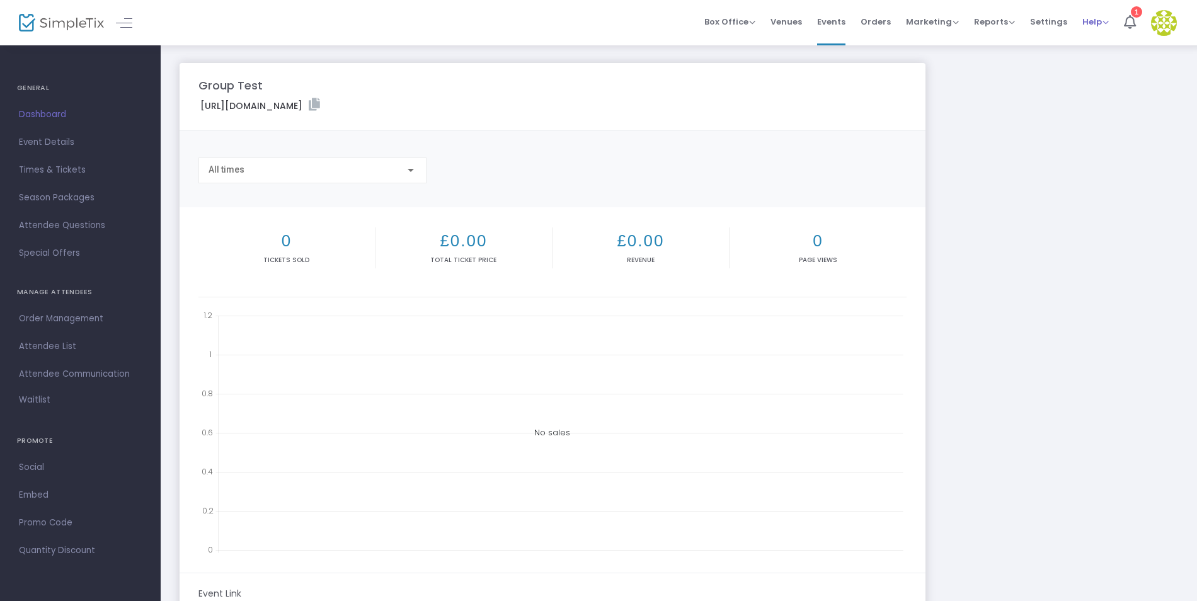
click at [1092, 20] on span "Help" at bounding box center [1096, 22] width 26 height 12
click at [1109, 42] on li "View Docs" at bounding box center [1129, 42] width 93 height 25
click at [1037, 21] on span "Settings" at bounding box center [1048, 22] width 37 height 32
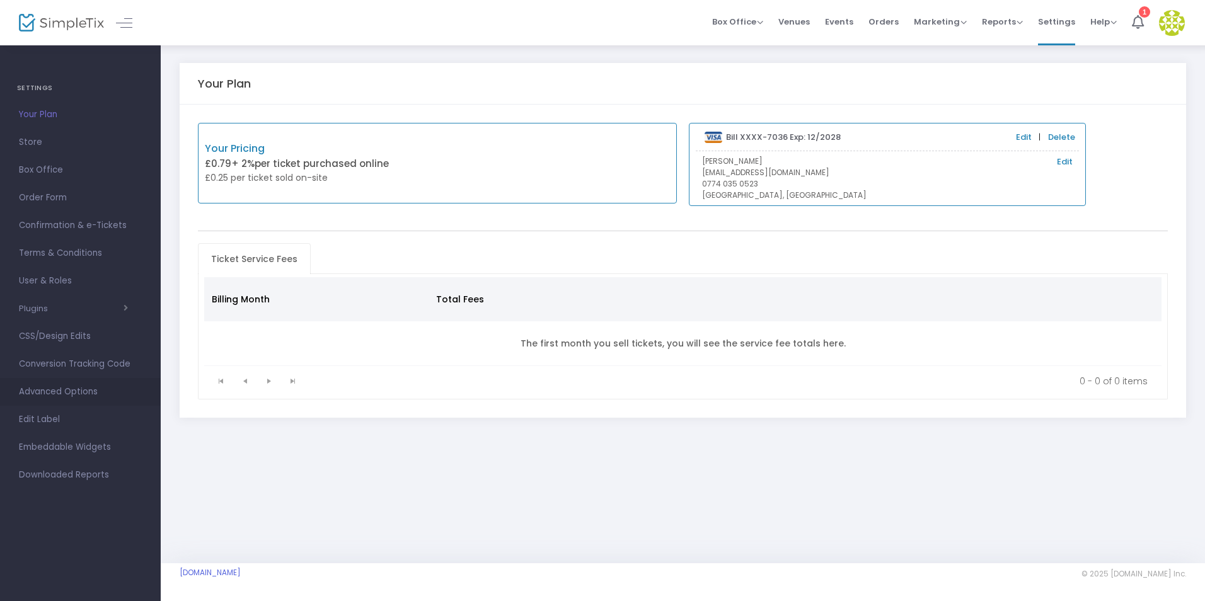
click at [81, 397] on span "Advanced Options" at bounding box center [80, 392] width 123 height 16
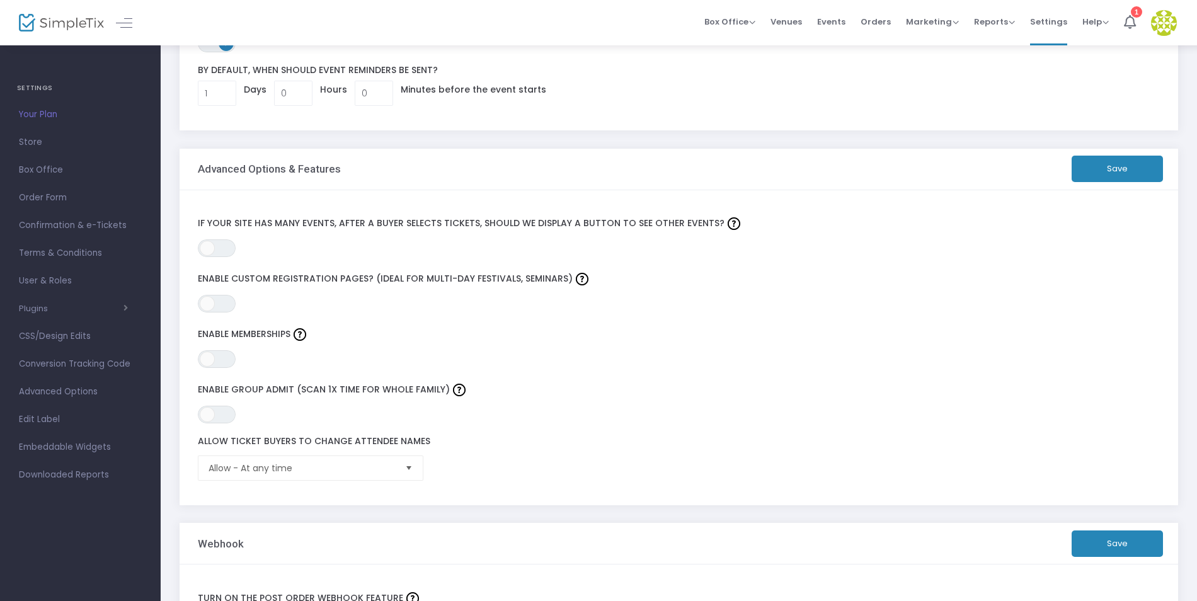
scroll to position [189, 0]
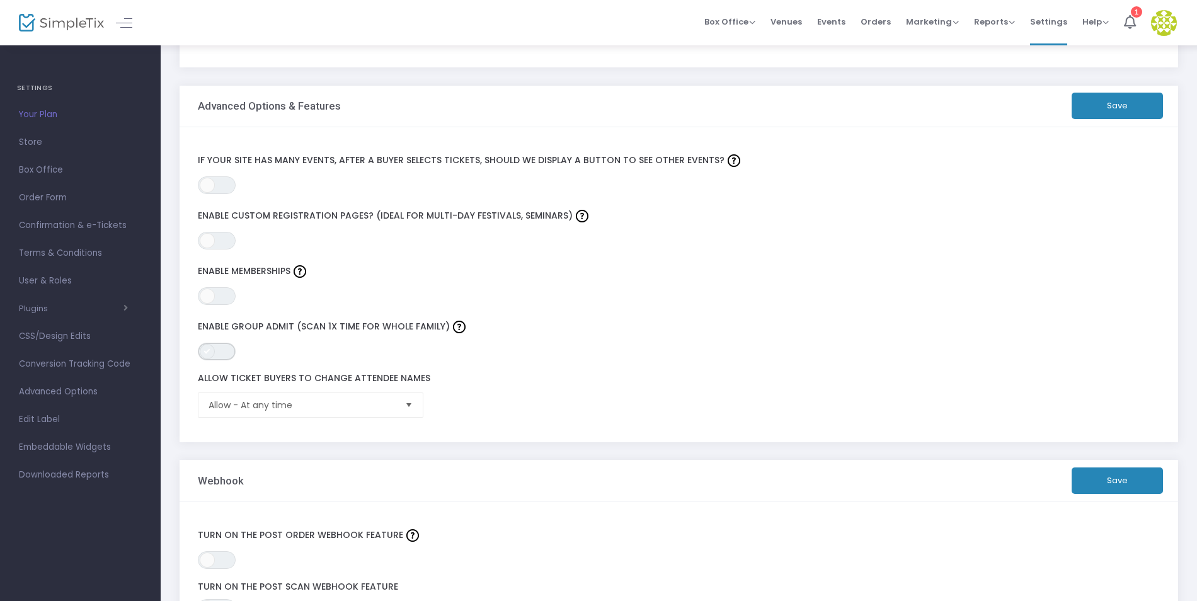
click at [223, 354] on span "ON OFF" at bounding box center [217, 352] width 38 height 18
click at [1114, 103] on button "Save" at bounding box center [1117, 106] width 91 height 26
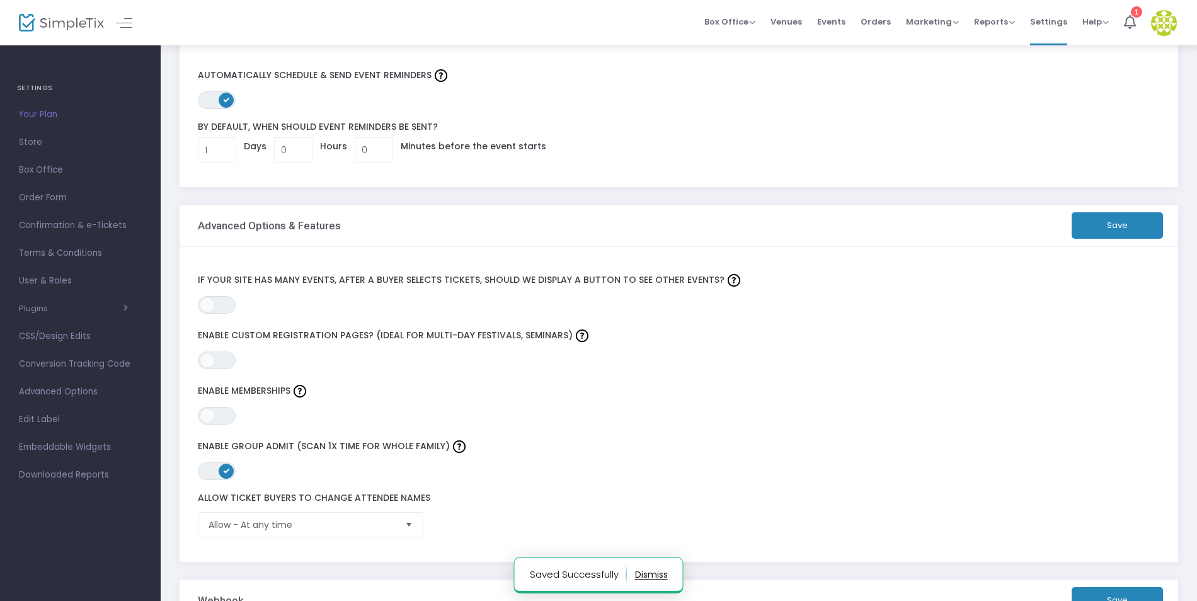
scroll to position [0, 0]
